Goal: Find contact information: Find contact information

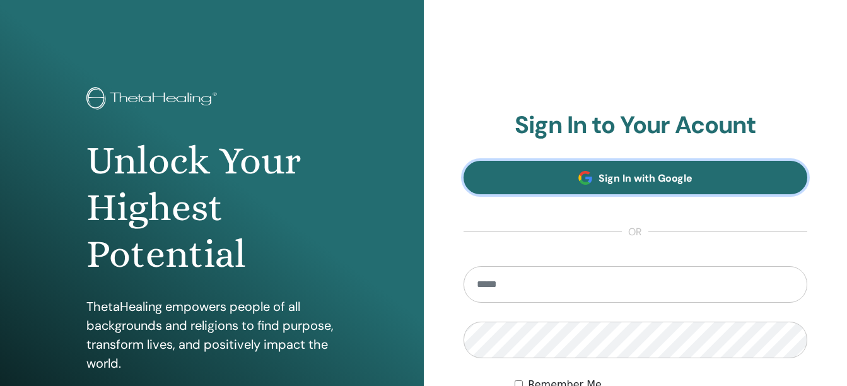
click at [591, 185] on span at bounding box center [585, 178] width 14 height 14
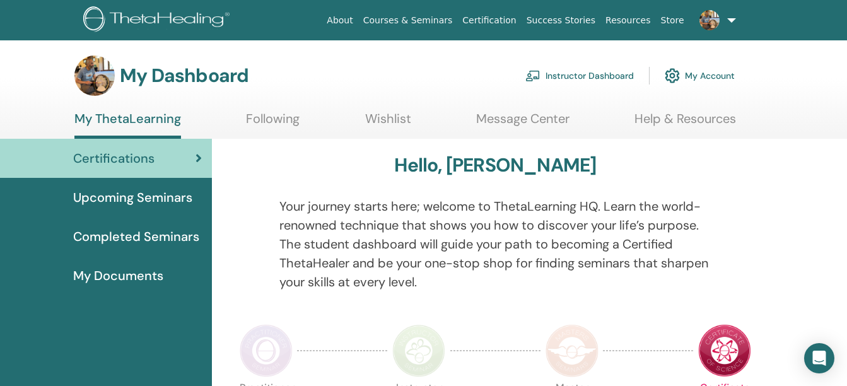
click at [559, 71] on link "Instructor Dashboard" at bounding box center [579, 76] width 108 height 28
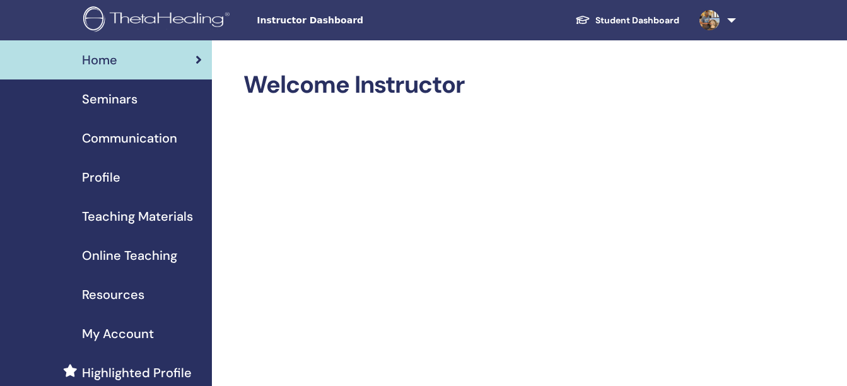
click at [120, 97] on span "Seminars" at bounding box center [109, 99] width 55 height 19
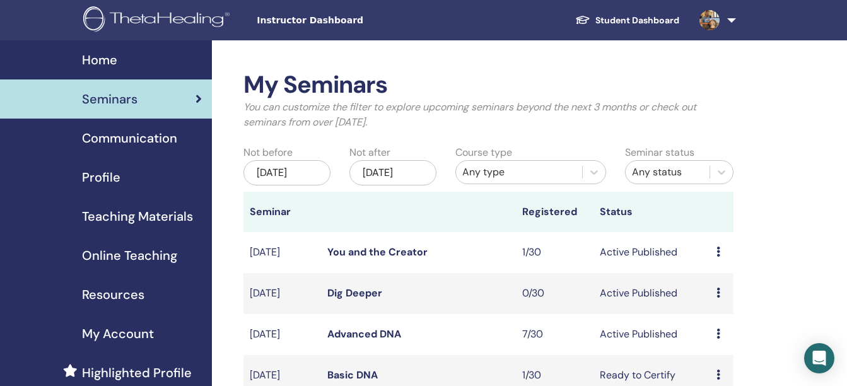
click at [388, 259] on link "You and the Creator" at bounding box center [377, 251] width 100 height 13
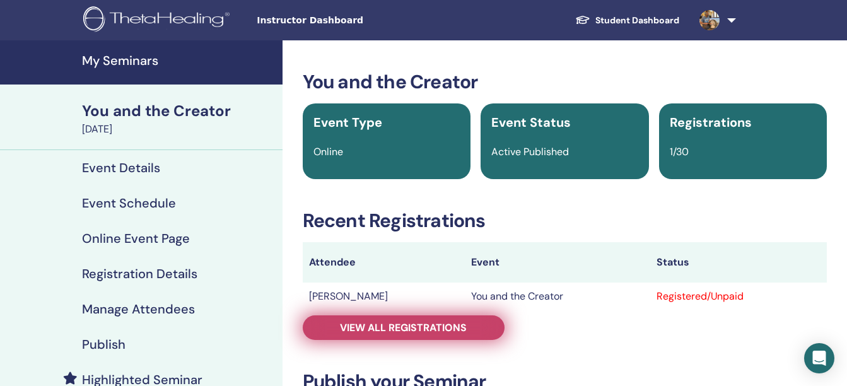
click at [439, 330] on span "View all registrations" at bounding box center [403, 327] width 127 height 13
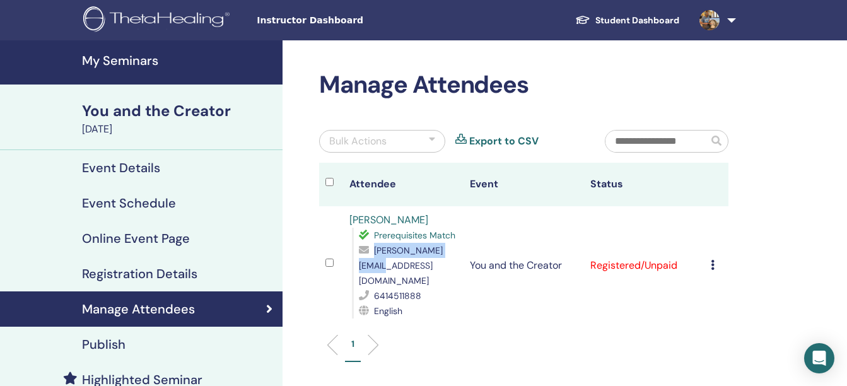
drag, startPoint x: 450, startPoint y: 264, endPoint x: 360, endPoint y: 271, distance: 90.4
click at [360, 271] on div "supriya@samskara.co" at bounding box center [408, 265] width 98 height 45
copy span "supriya@samskara.co"
